Goal: Information Seeking & Learning: Learn about a topic

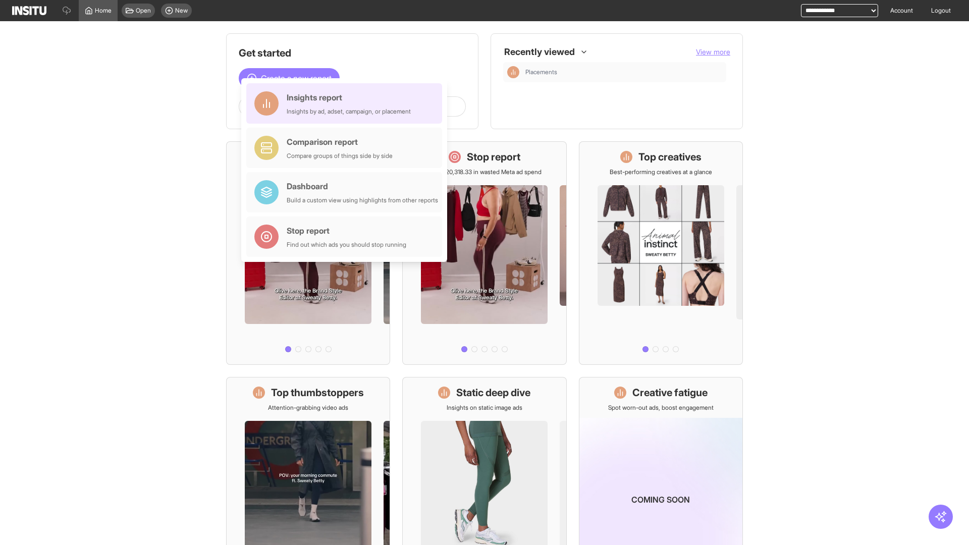
click at [347, 103] on div "Insights report Insights by ad, adset, campaign, or placement" at bounding box center [349, 103] width 124 height 24
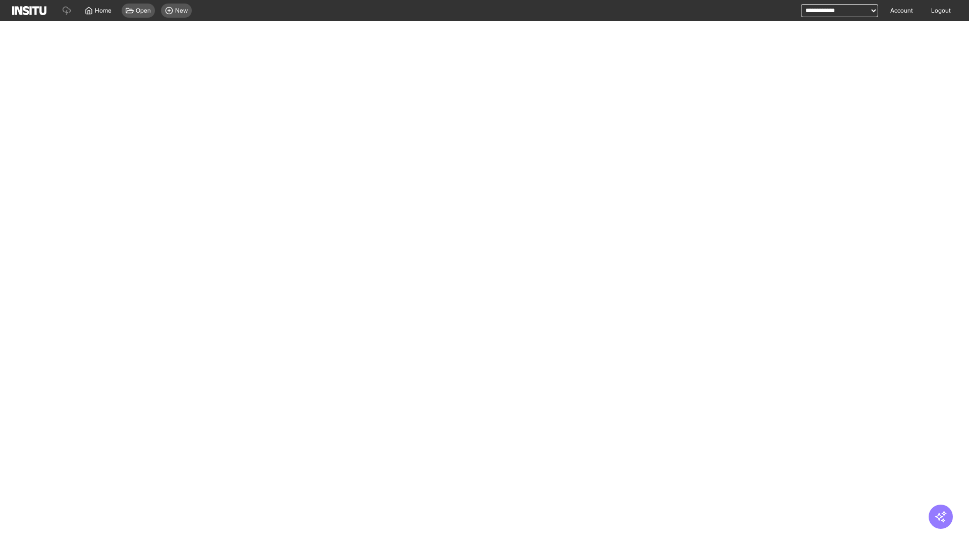
select select "**"
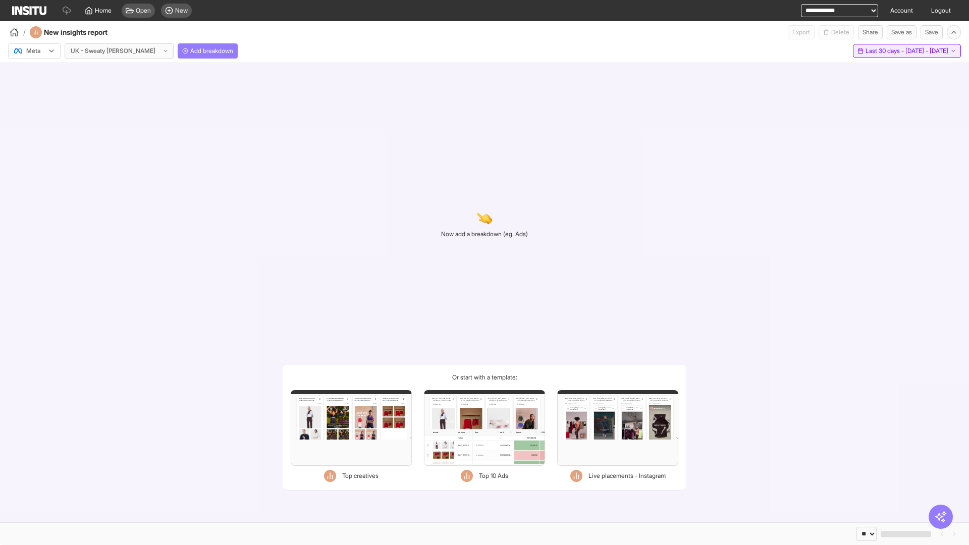
click at [885, 51] on span "Last 30 days - [DATE] - [DATE]" at bounding box center [906, 51] width 83 height 8
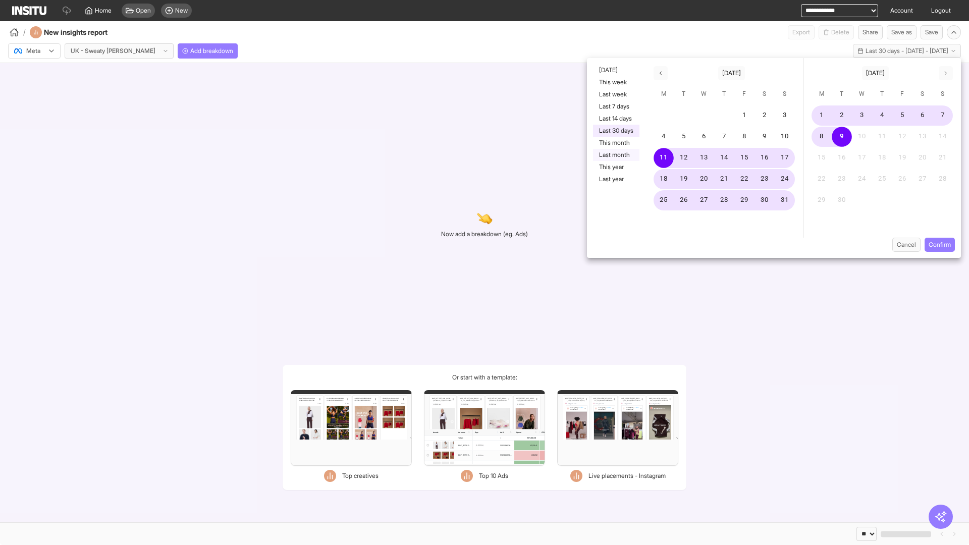
click at [615, 155] on button "Last month" at bounding box center [616, 155] width 46 height 12
